Goal: Task Accomplishment & Management: Use online tool/utility

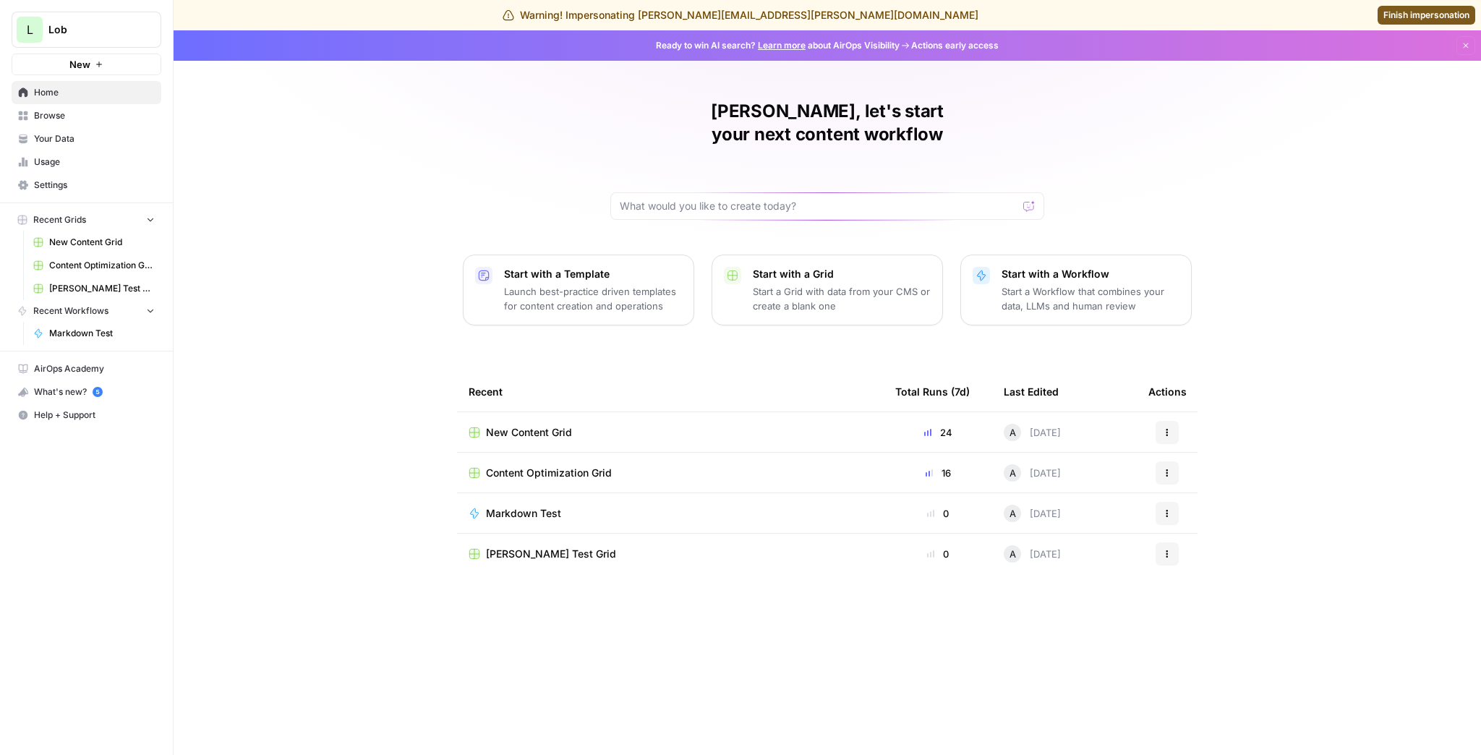
click at [111, 118] on span "Browse" at bounding box center [94, 115] width 121 height 13
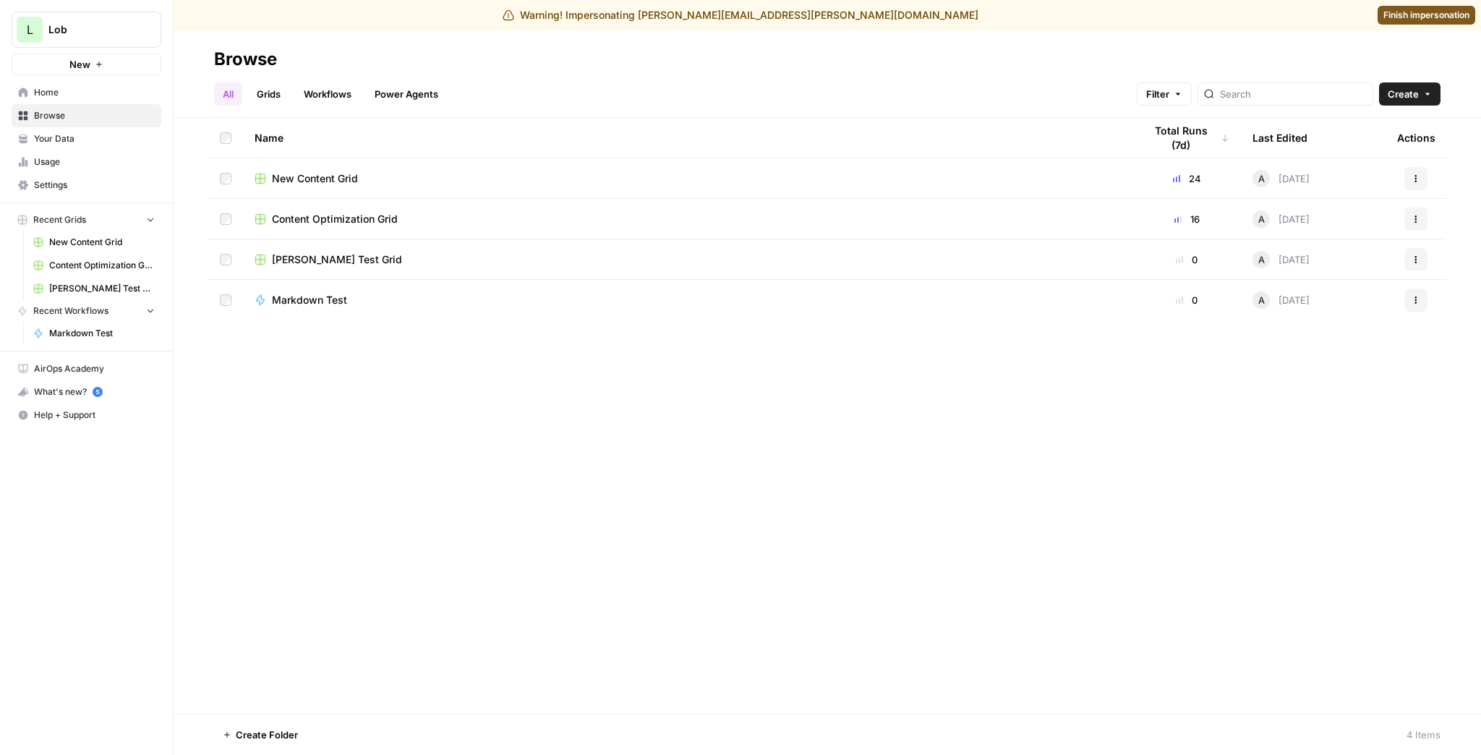
click at [327, 179] on span "New Content Grid" at bounding box center [315, 178] width 86 height 14
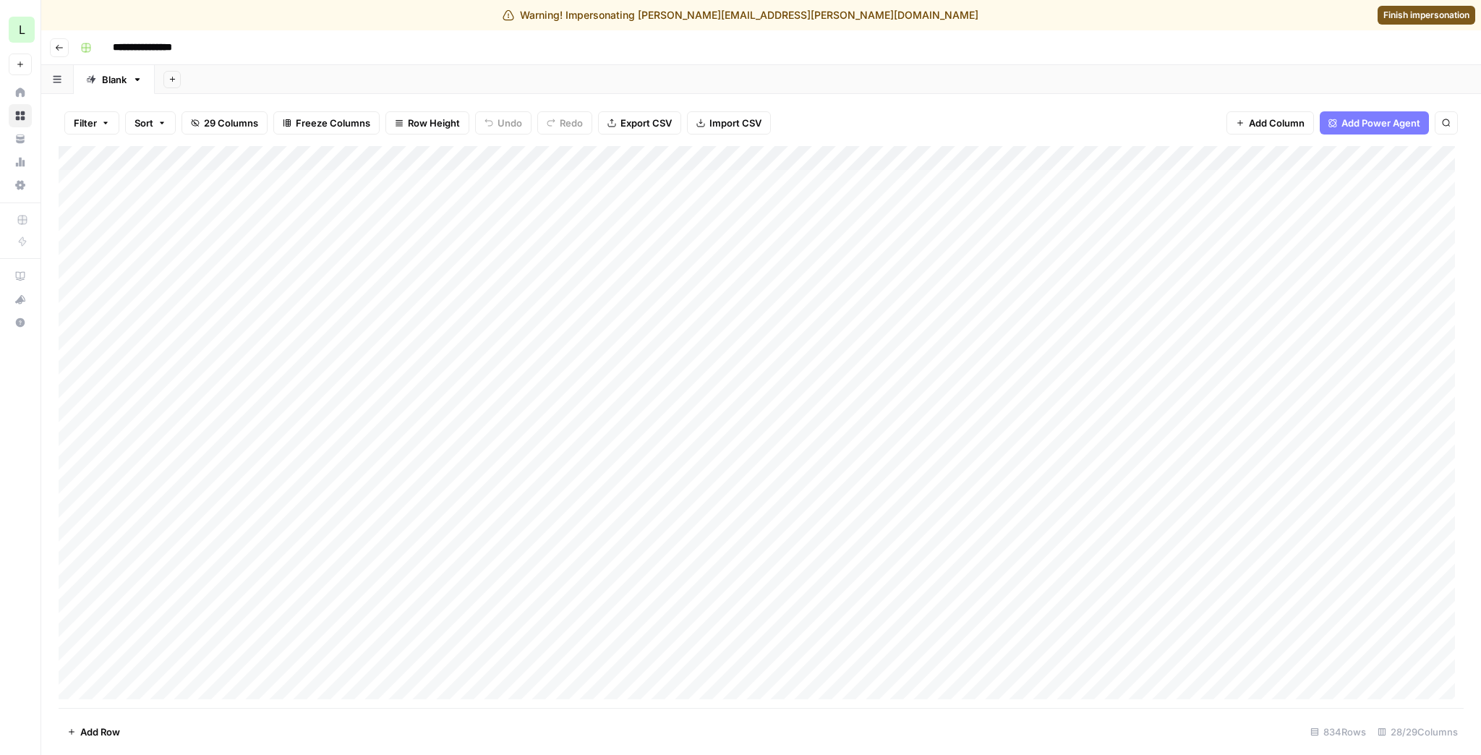
click at [550, 156] on div "Add Column" at bounding box center [761, 427] width 1405 height 562
click at [940, 111] on div "Filter Sort 29 Columns Freeze Columns Row Height Undo Redo Export CSV Import CS…" at bounding box center [761, 123] width 1405 height 46
click at [807, 163] on div "Add Column" at bounding box center [761, 427] width 1405 height 562
click at [1001, 130] on div "Filter Sort 29 Columns Freeze Columns Row Height Undo Redo Export CSV Import CS…" at bounding box center [761, 123] width 1405 height 46
click at [1065, 153] on div "Add Column" at bounding box center [761, 427] width 1405 height 562
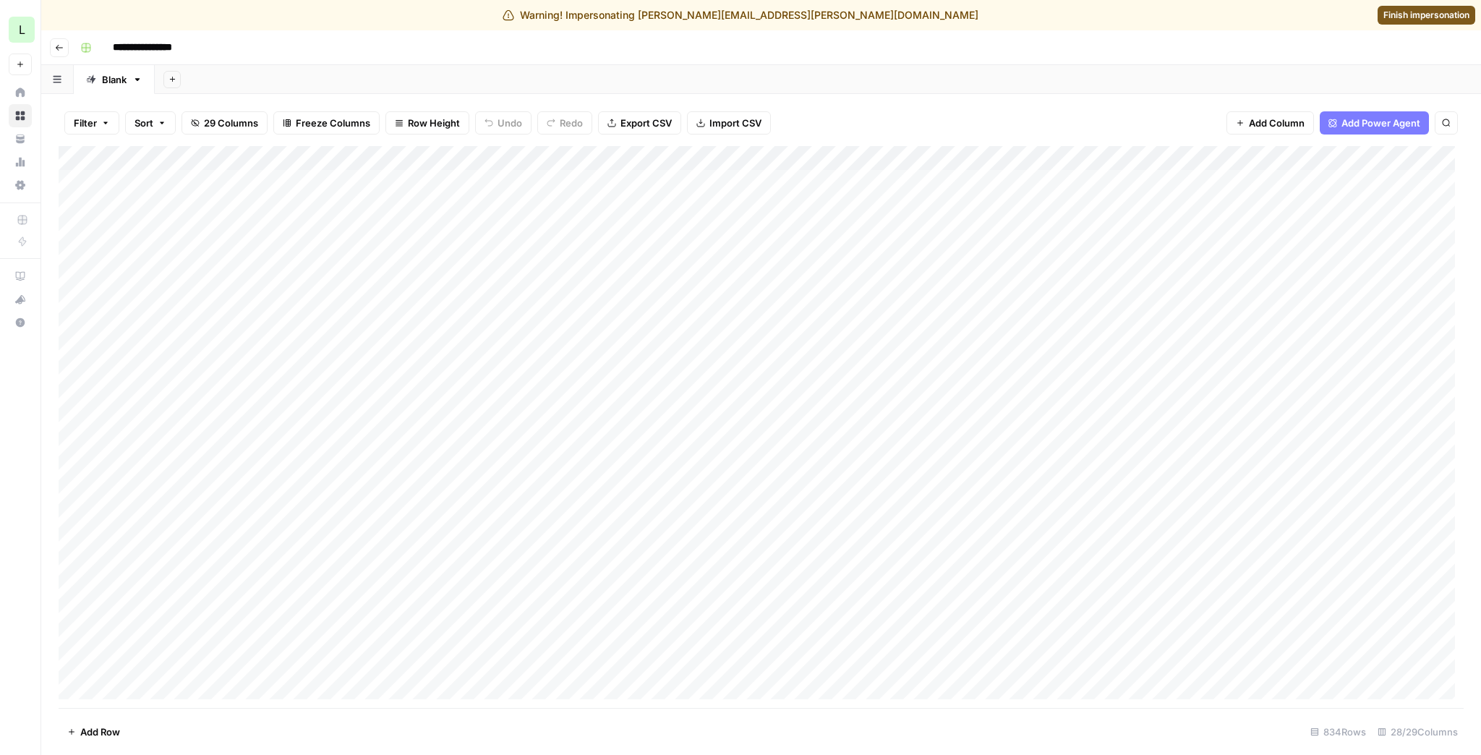
click at [1042, 129] on div "Filter Sort 29 Columns Freeze Columns Row Height Undo Redo Export CSV Import CS…" at bounding box center [761, 123] width 1405 height 46
click at [813, 160] on div "Add Column" at bounding box center [761, 427] width 1405 height 562
click at [551, 162] on div "Add Column" at bounding box center [761, 427] width 1405 height 562
click at [861, 114] on div "Filter Sort 29 Columns Freeze Columns Row Height Undo Redo Export CSV Import CS…" at bounding box center [761, 123] width 1405 height 46
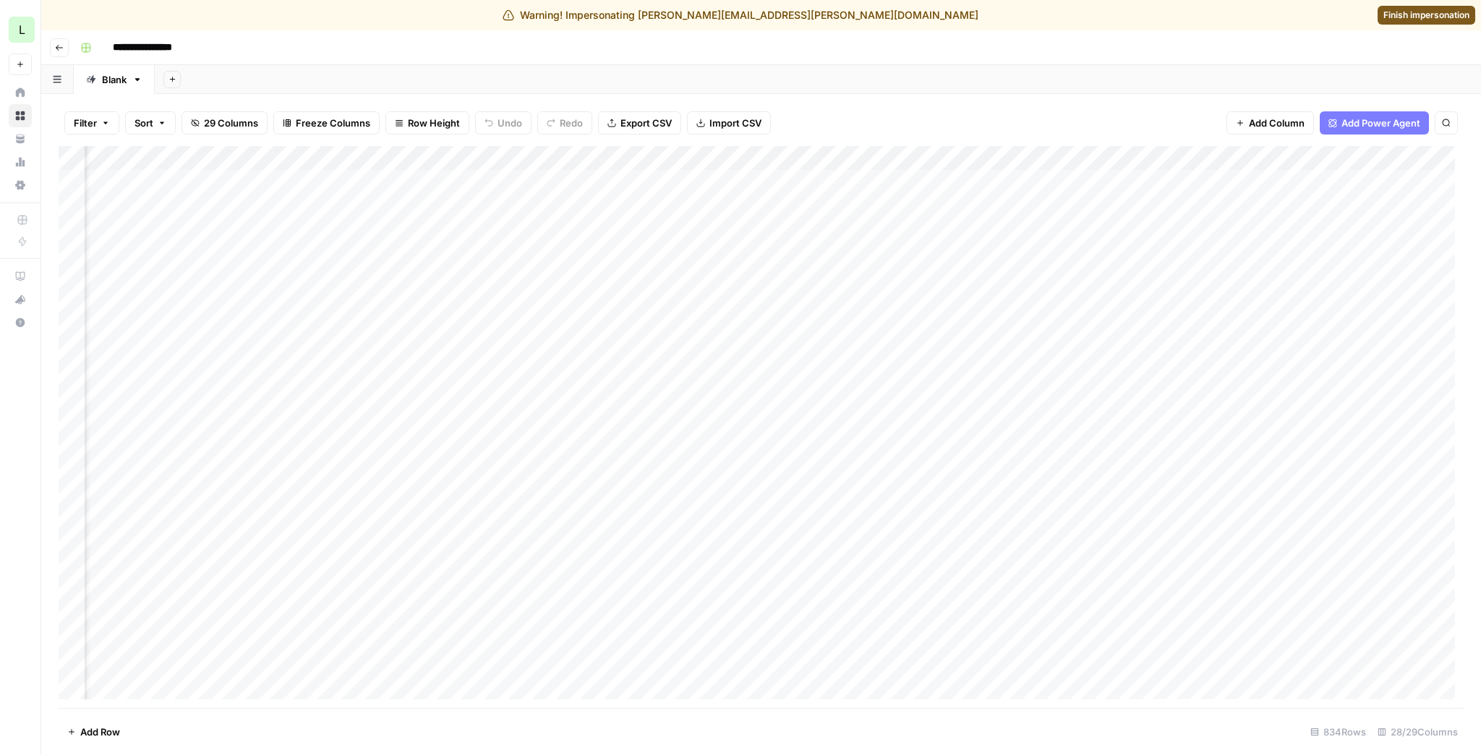
click at [663, 161] on div "Add Column" at bounding box center [761, 427] width 1405 height 562
click at [408, 161] on div "Add Column" at bounding box center [761, 427] width 1405 height 562
click at [877, 108] on div "Filter Sort 29 Columns Freeze Columns Row Height Undo Redo Export CSV Import CS…" at bounding box center [761, 123] width 1405 height 46
click at [1384, 20] on span "Finish impersonation" at bounding box center [1427, 15] width 86 height 13
